Goal: Transaction & Acquisition: Purchase product/service

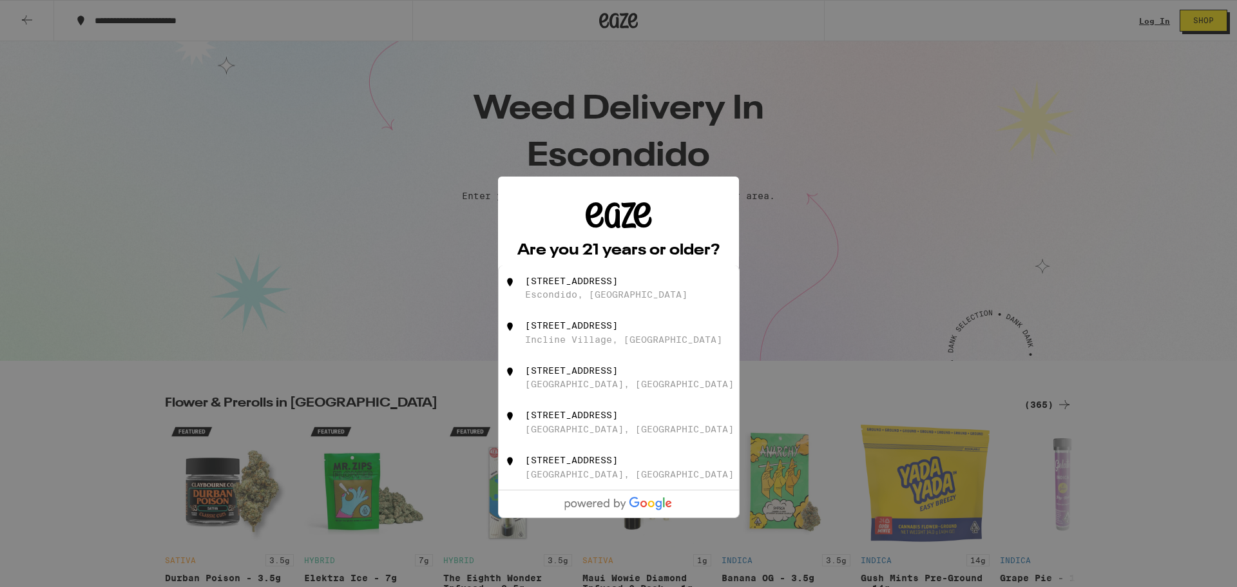
click at [610, 283] on div "[STREET_ADDRESS]" at bounding box center [571, 281] width 93 height 10
type input "[STREET_ADDRESS]"
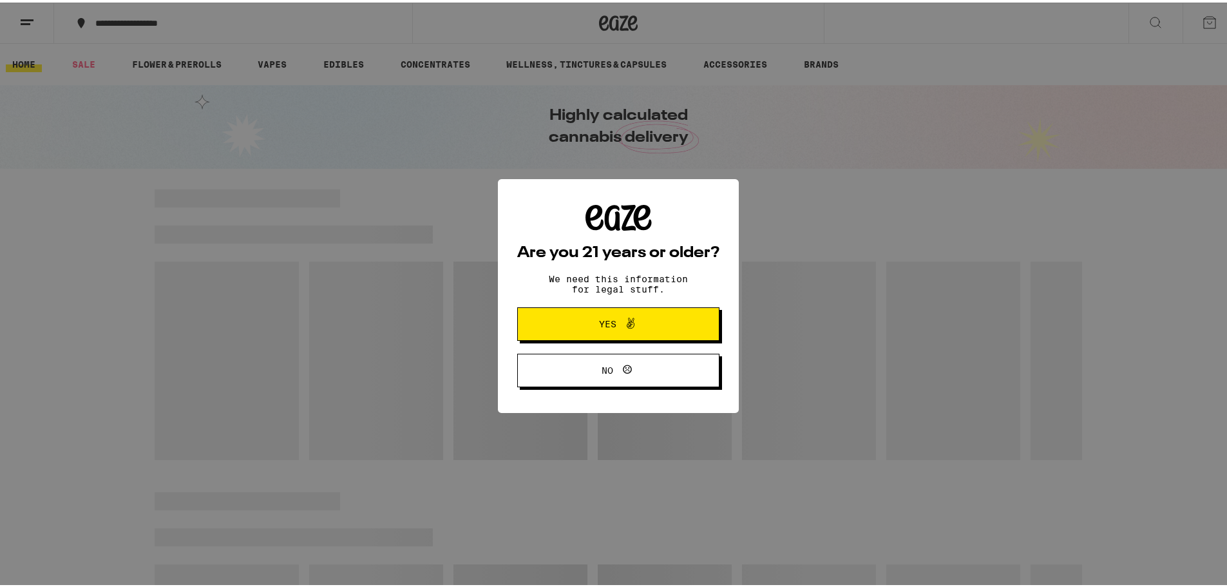
click at [581, 327] on span "Yes" at bounding box center [619, 321] width 98 height 17
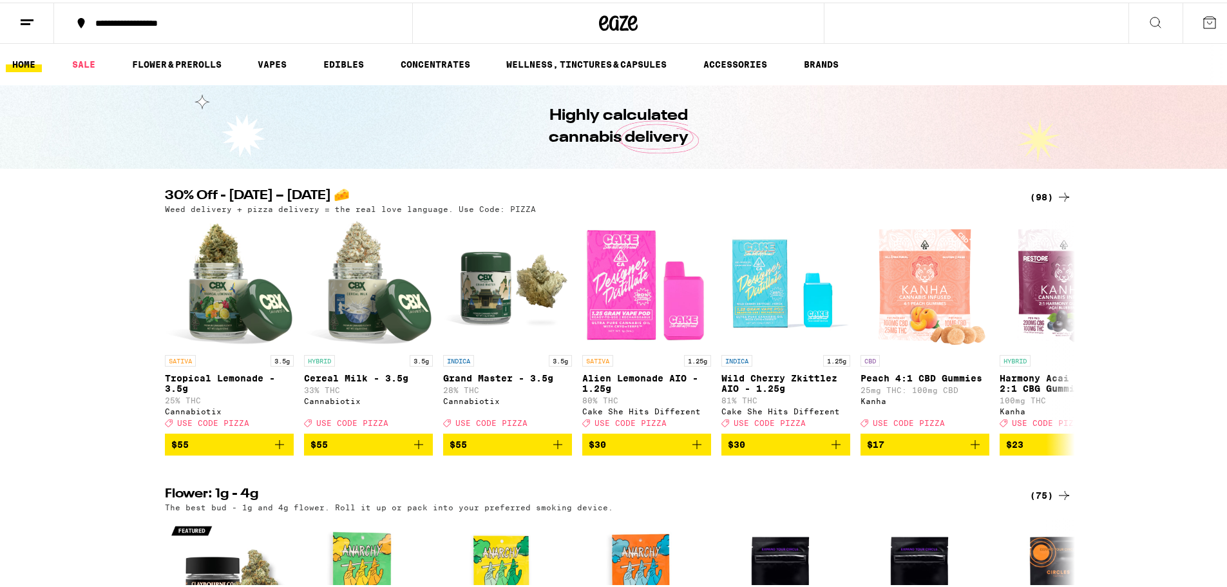
click at [17, 22] on button at bounding box center [27, 21] width 54 height 41
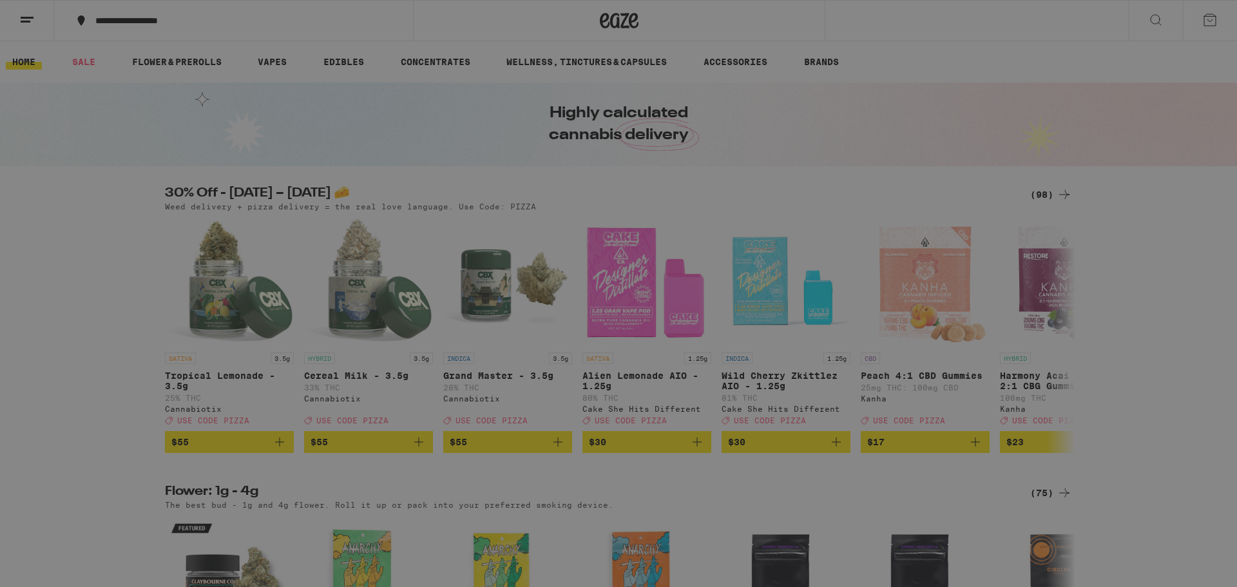
click at [115, 253] on div "Edibles" at bounding box center [97, 251] width 63 height 15
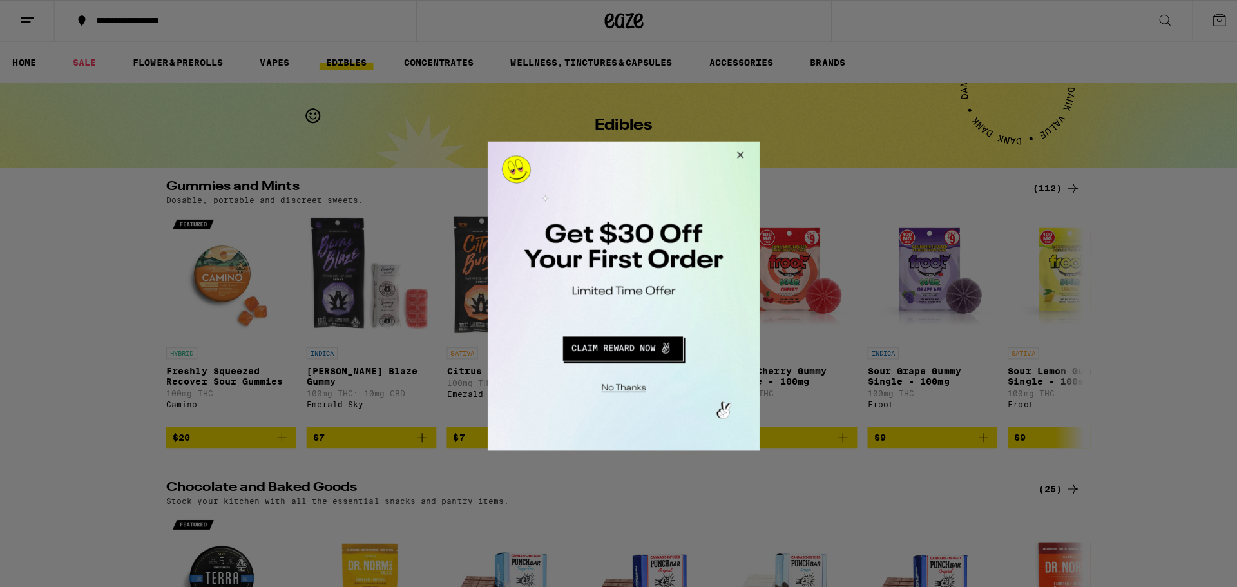
click at [736, 154] on button "Close Modal" at bounding box center [735, 156] width 35 height 31
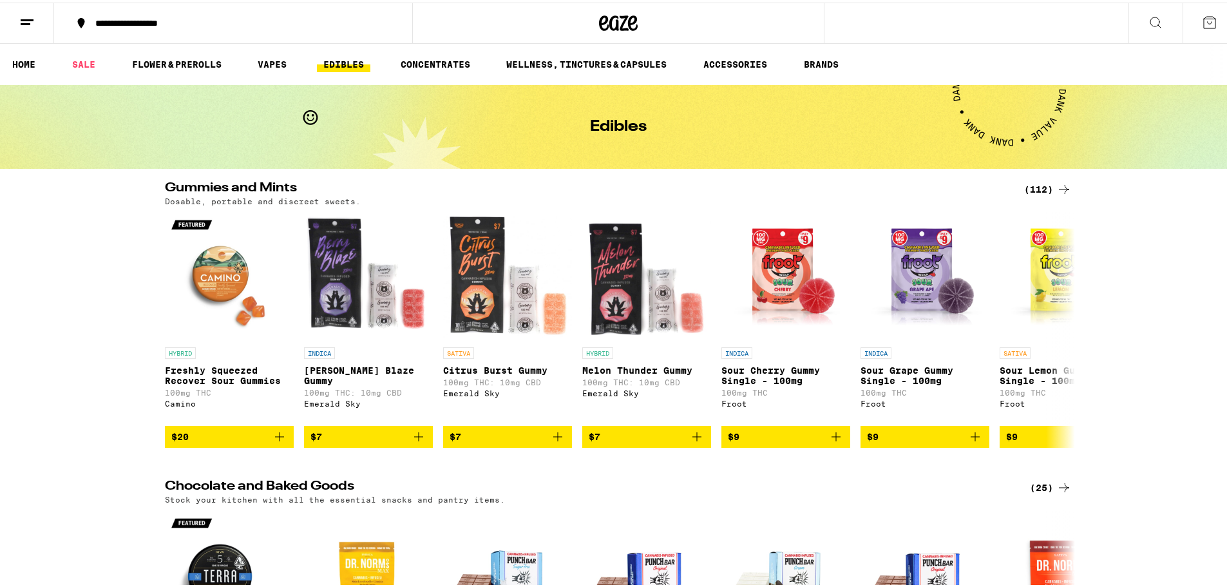
click at [25, 24] on icon at bounding box center [26, 19] width 15 height 15
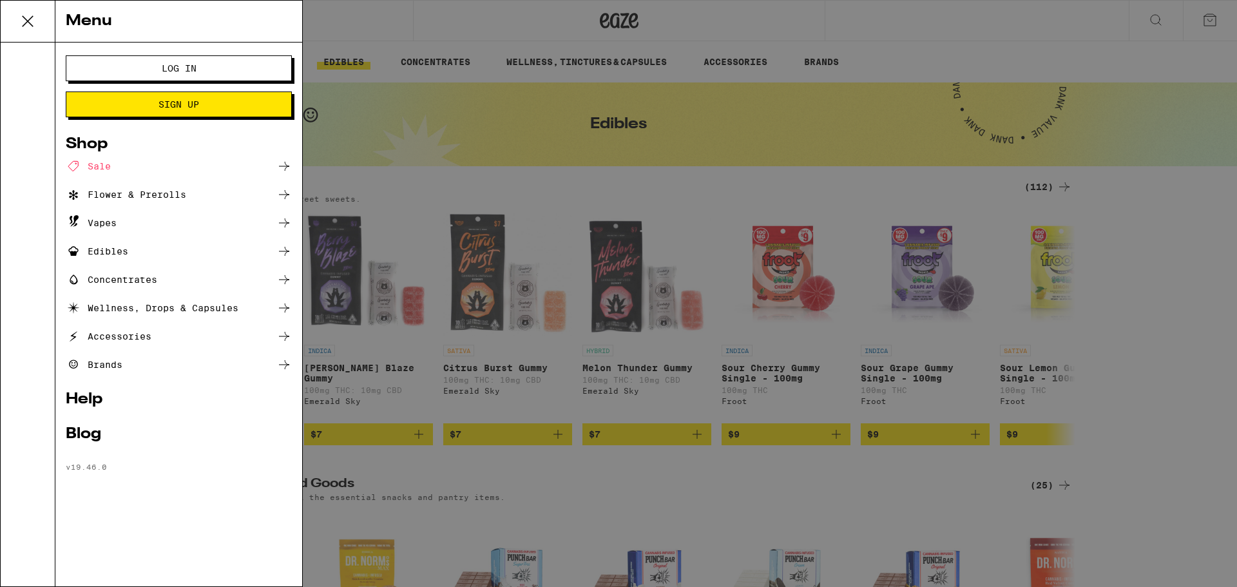
click at [109, 166] on div "Sale" at bounding box center [88, 166] width 45 height 15
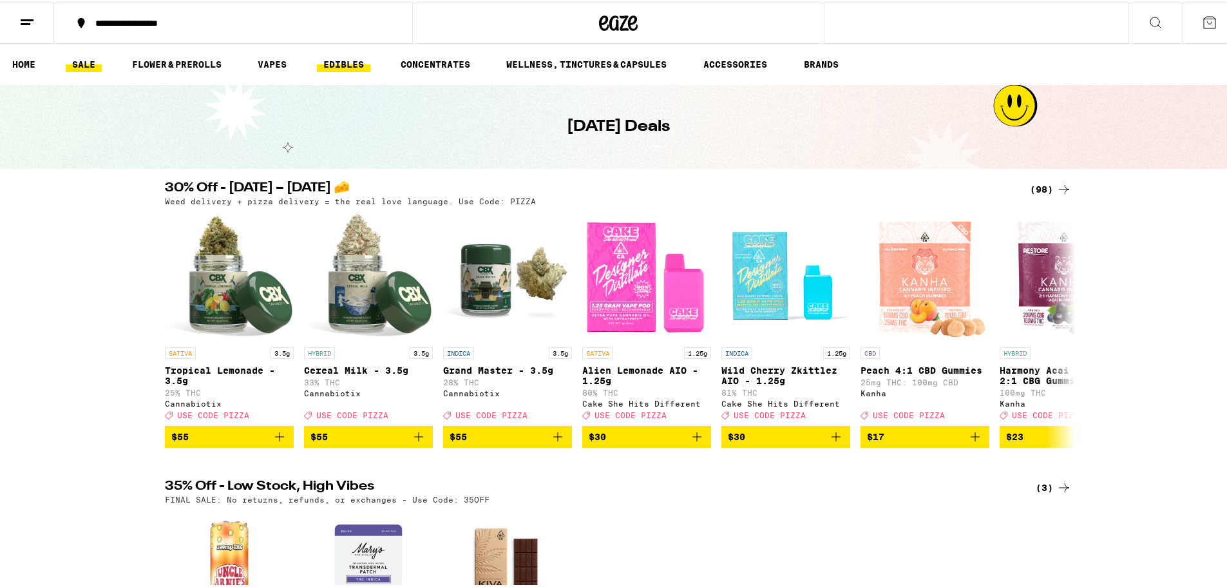
click at [338, 59] on link "EDIBLES" at bounding box center [343, 61] width 53 height 15
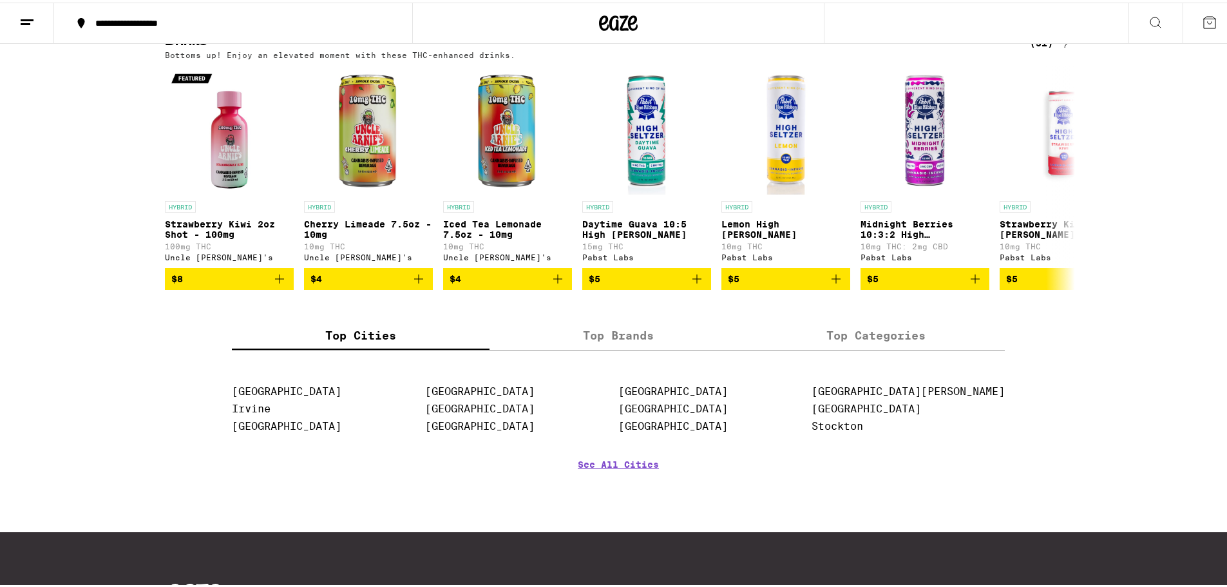
scroll to position [925, 0]
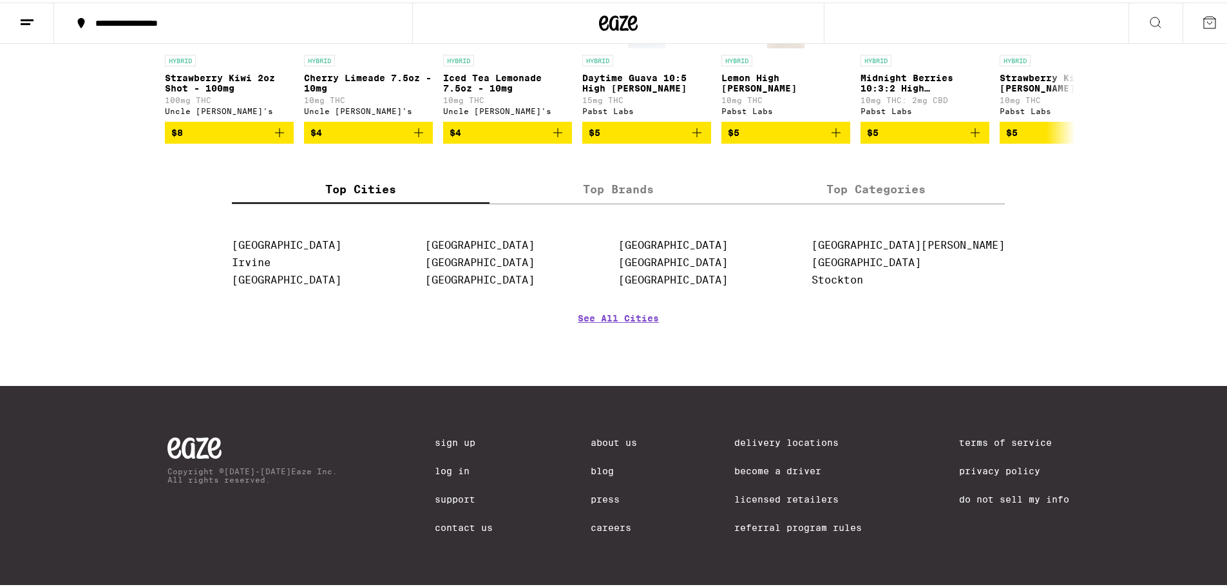
click at [444, 464] on link "Log In" at bounding box center [464, 468] width 58 height 10
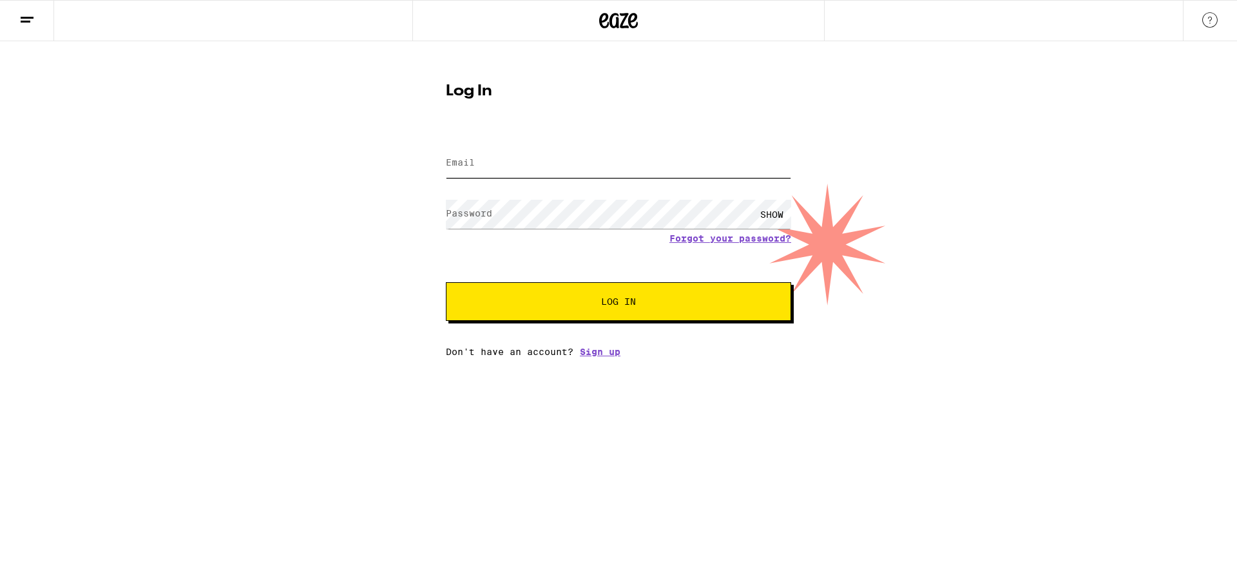
type input "[PERSON_NAME][EMAIL_ADDRESS][DOMAIN_NAME]"
click at [526, 163] on input "[PERSON_NAME][EMAIL_ADDRESS][DOMAIN_NAME]" at bounding box center [618, 163] width 345 height 29
click at [779, 210] on div "SHOW" at bounding box center [772, 214] width 39 height 29
click at [595, 300] on span "Log In" at bounding box center [618, 301] width 241 height 9
